Goal: Feedback & Contribution: Leave review/rating

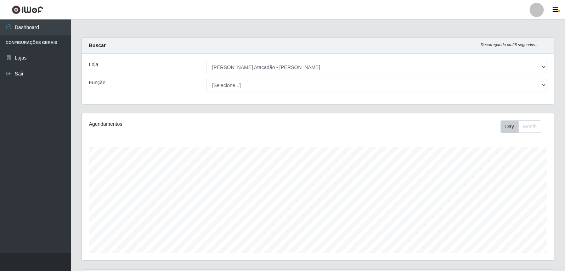
select select "523"
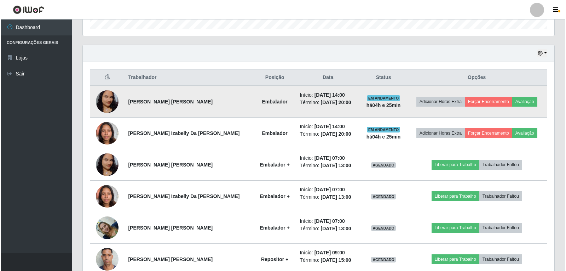
scroll to position [212, 0]
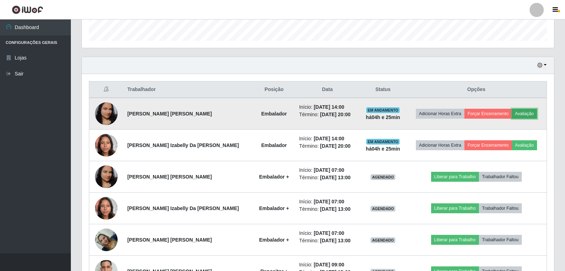
click at [520, 112] on button "Avaliação" at bounding box center [524, 114] width 25 height 10
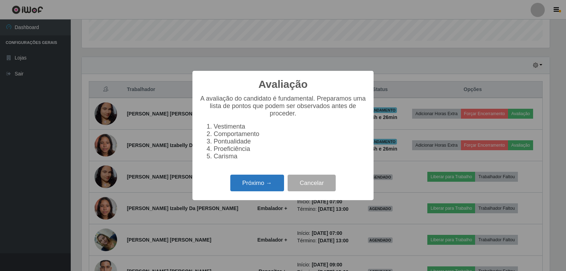
click at [266, 190] on button "Próximo →" at bounding box center [257, 183] width 54 height 17
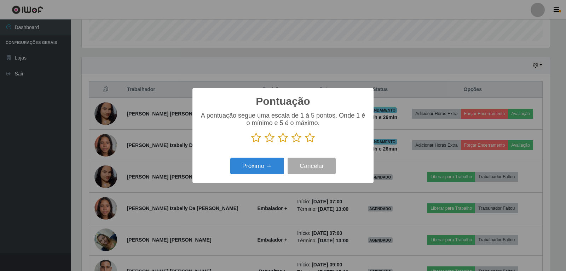
click at [308, 143] on icon at bounding box center [310, 137] width 10 height 11
click at [305, 143] on input "radio" at bounding box center [305, 143] width 0 height 0
click at [260, 164] on button "Próximo →" at bounding box center [257, 166] width 54 height 17
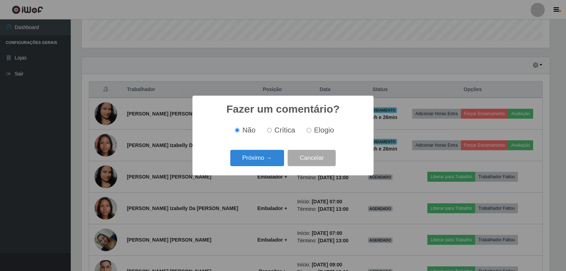
click at [306, 131] on label "Elogio" at bounding box center [319, 130] width 30 height 8
click at [307, 131] on input "Elogio" at bounding box center [309, 130] width 5 height 5
radio input "true"
click at [257, 159] on button "Próximo →" at bounding box center [257, 158] width 54 height 17
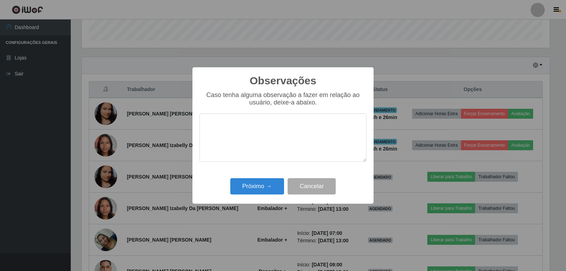
click at [248, 132] on textarea at bounding box center [283, 137] width 167 height 49
type textarea "PROEFICIENTE, E AGIL."
click at [252, 191] on button "Próximo →" at bounding box center [257, 186] width 54 height 17
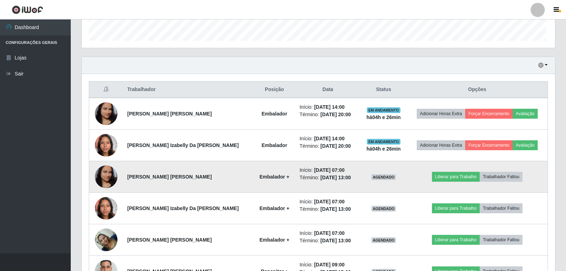
scroll to position [147, 472]
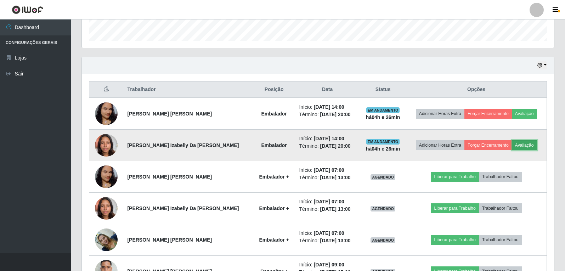
click at [526, 148] on button "Avaliação" at bounding box center [524, 145] width 25 height 10
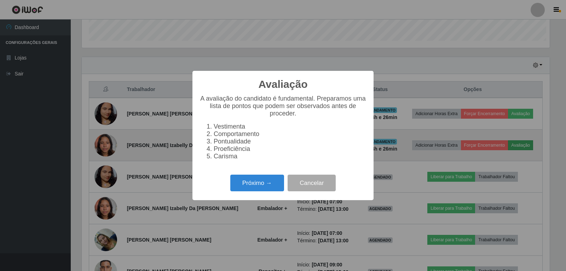
scroll to position [147, 468]
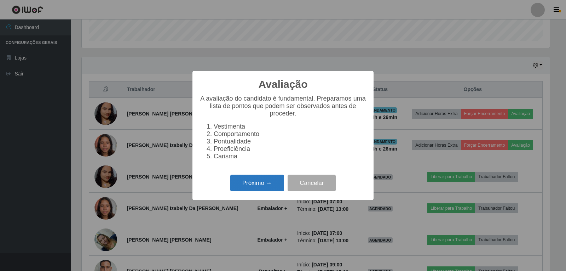
click at [247, 188] on button "Próximo →" at bounding box center [257, 183] width 54 height 17
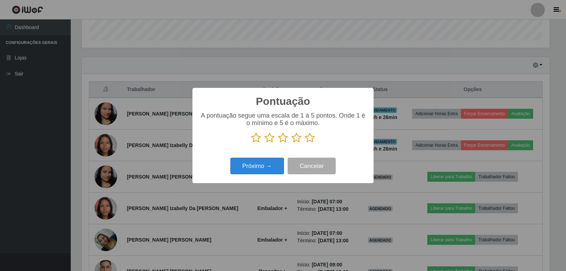
scroll to position [353886, 353564]
click at [311, 139] on icon at bounding box center [310, 137] width 10 height 11
click at [305, 143] on input "radio" at bounding box center [305, 143] width 0 height 0
click at [268, 168] on button "Próximo →" at bounding box center [257, 166] width 54 height 17
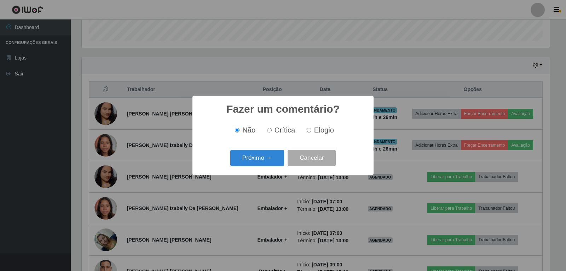
click at [310, 130] on input "Elogio" at bounding box center [309, 130] width 5 height 5
radio input "true"
click at [268, 155] on button "Próximo →" at bounding box center [257, 158] width 54 height 17
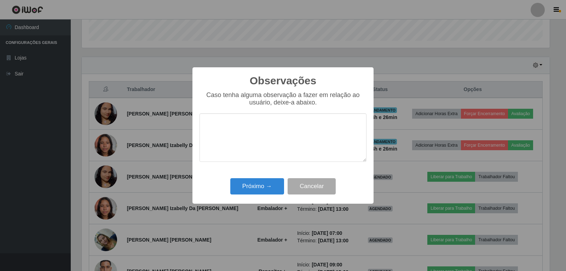
click at [260, 135] on textarea at bounding box center [283, 137] width 167 height 49
type textarea "PROEFICIENTE E AGIL."
click at [267, 192] on button "Próximo →" at bounding box center [257, 186] width 54 height 17
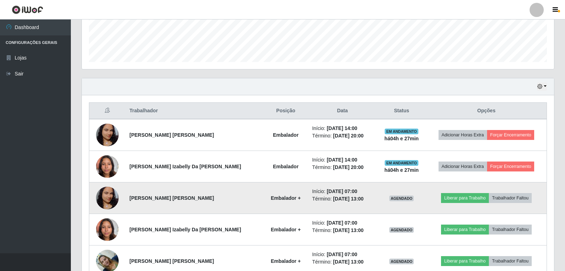
scroll to position [177, 0]
